Goal: Use online tool/utility: Utilize a website feature to perform a specific function

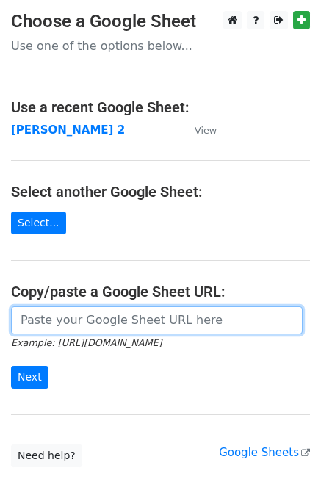
drag, startPoint x: 57, startPoint y: 326, endPoint x: 68, endPoint y: 286, distance: 42.1
click at [57, 325] on input "url" at bounding box center [157, 320] width 292 height 28
type input "[URL][DOMAIN_NAME]"
click at [11, 366] on input "Next" at bounding box center [29, 377] width 37 height 23
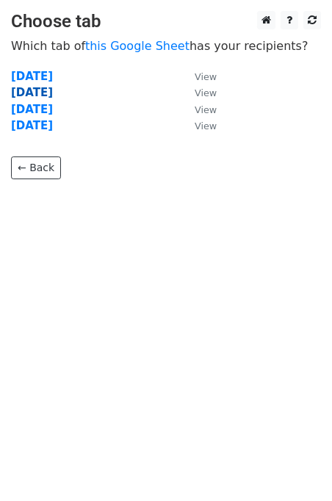
click at [34, 87] on strong "[DATE]" at bounding box center [32, 92] width 42 height 13
